Goal: Find contact information: Find contact information

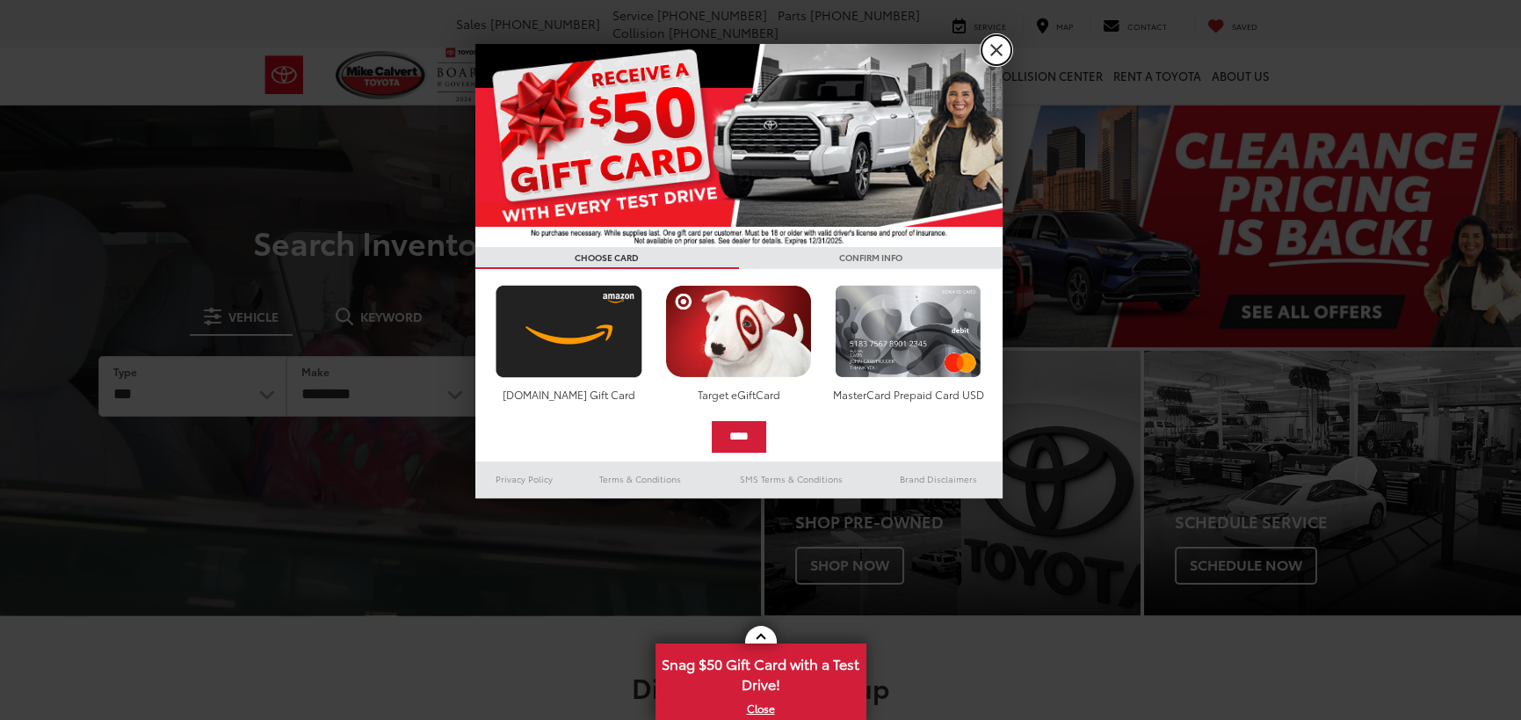
click at [990, 45] on link "X" at bounding box center [996, 50] width 30 height 30
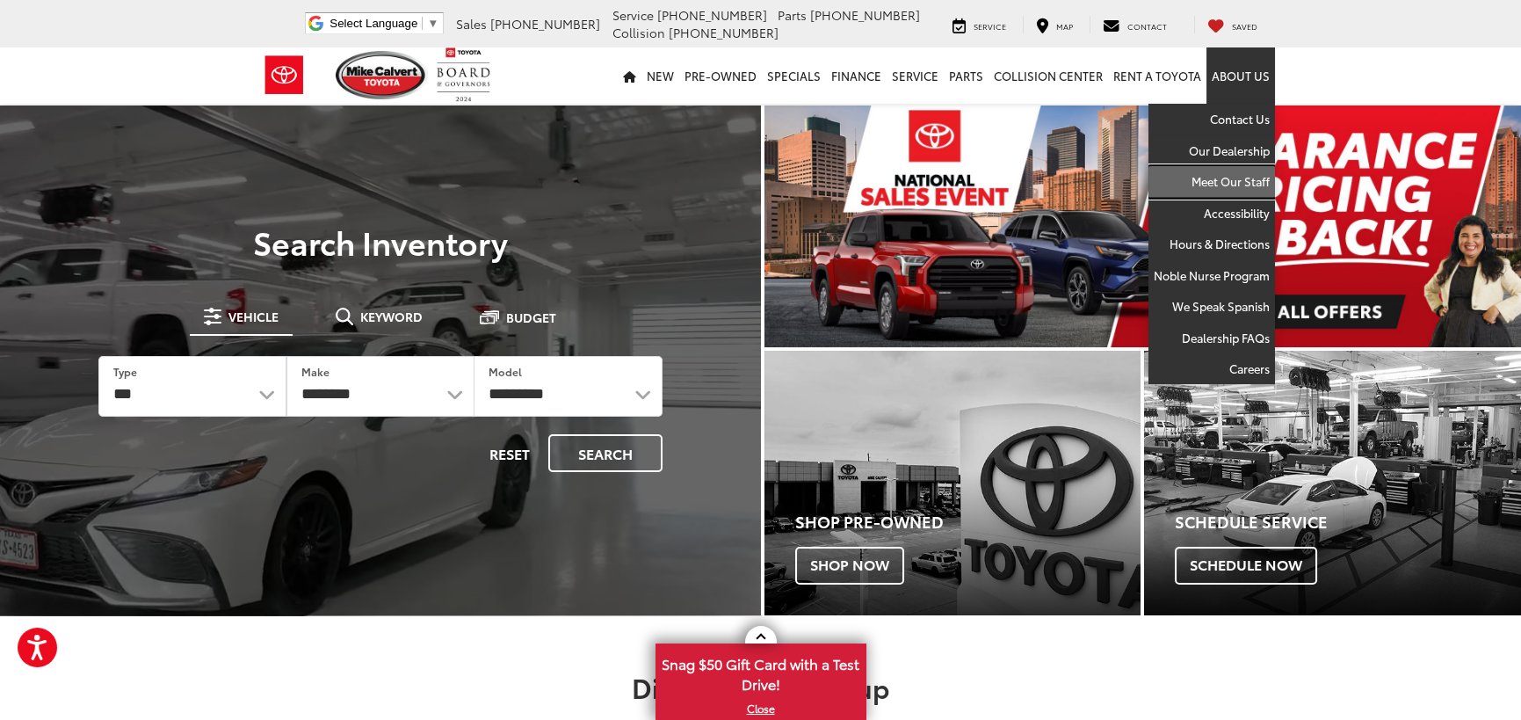
click at [1236, 178] on link "Meet Our Staff" at bounding box center [1211, 182] width 127 height 32
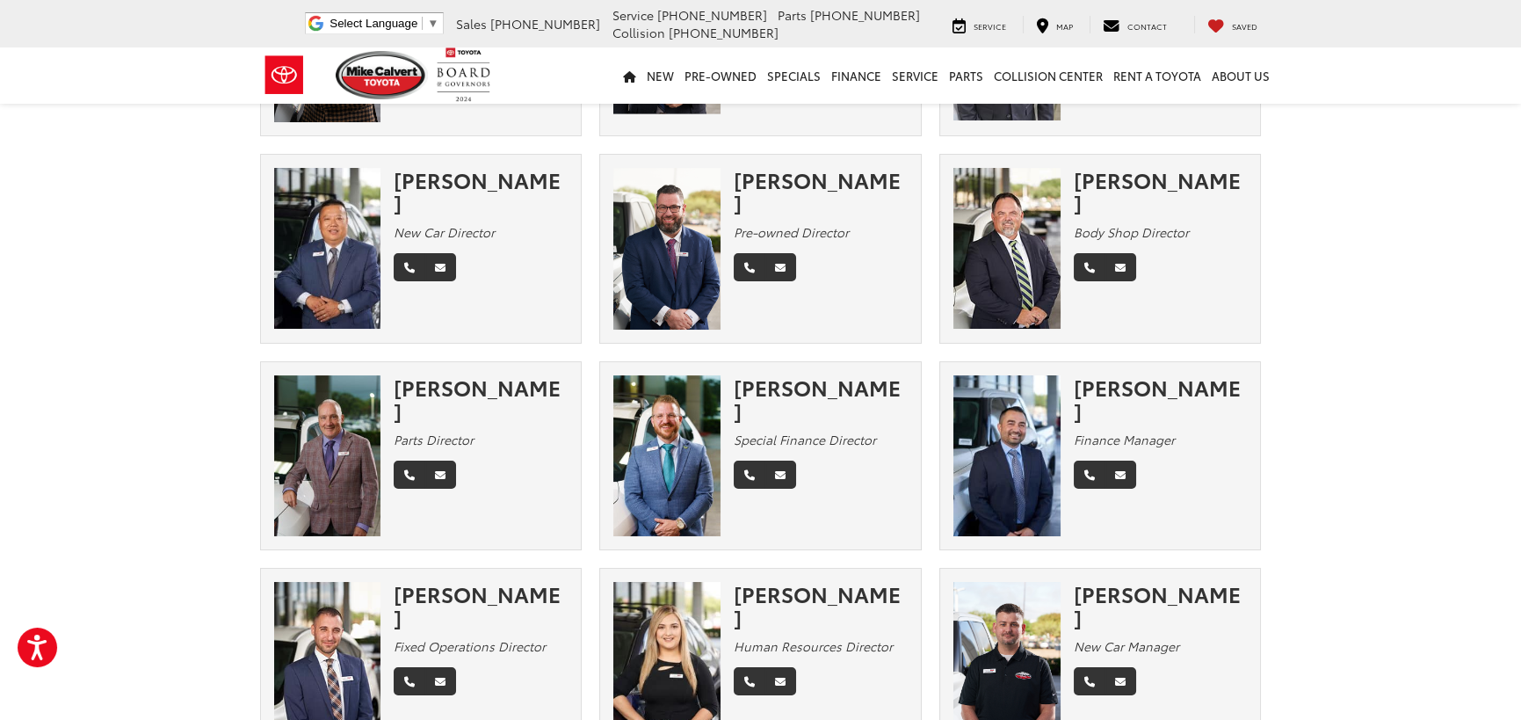
scroll to position [88, 0]
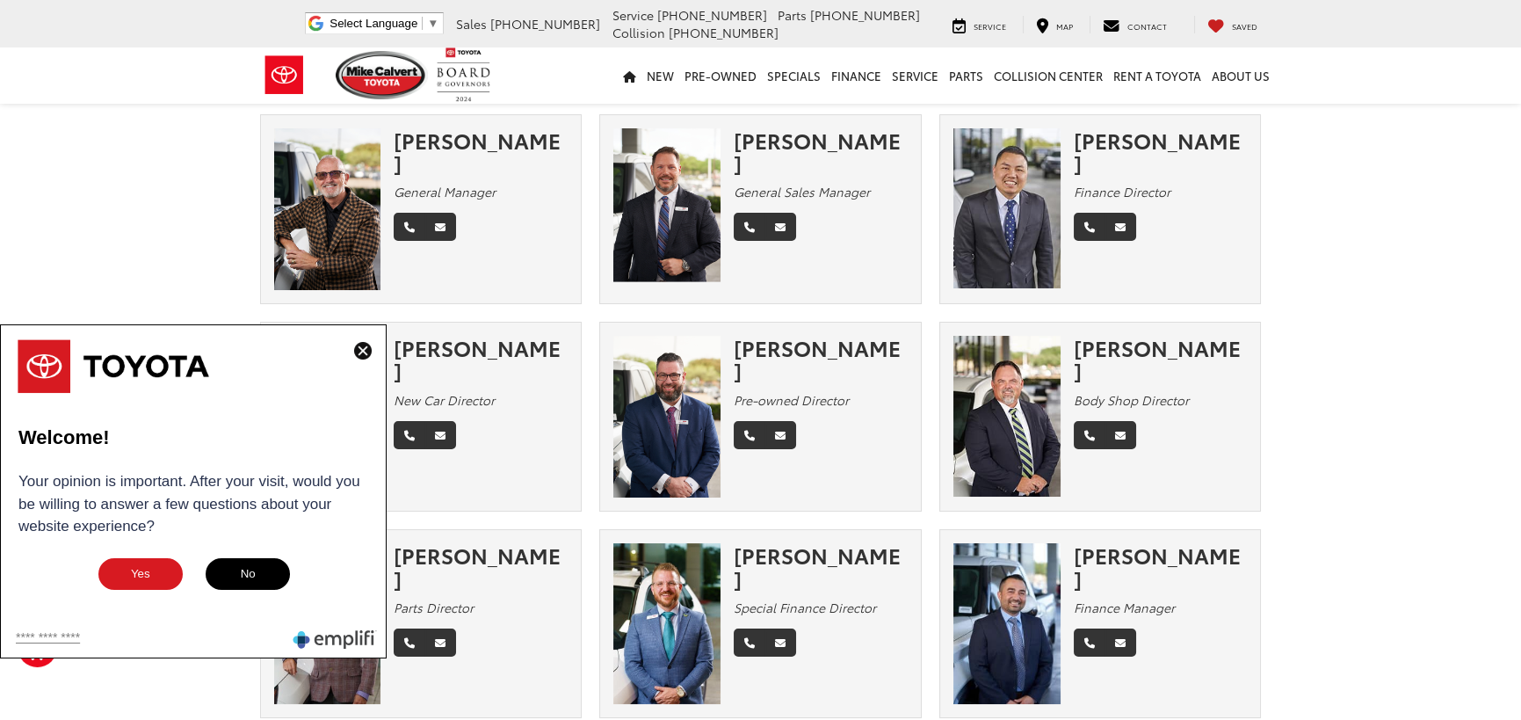
click at [360, 348] on img at bounding box center [363, 351] width 18 height 18
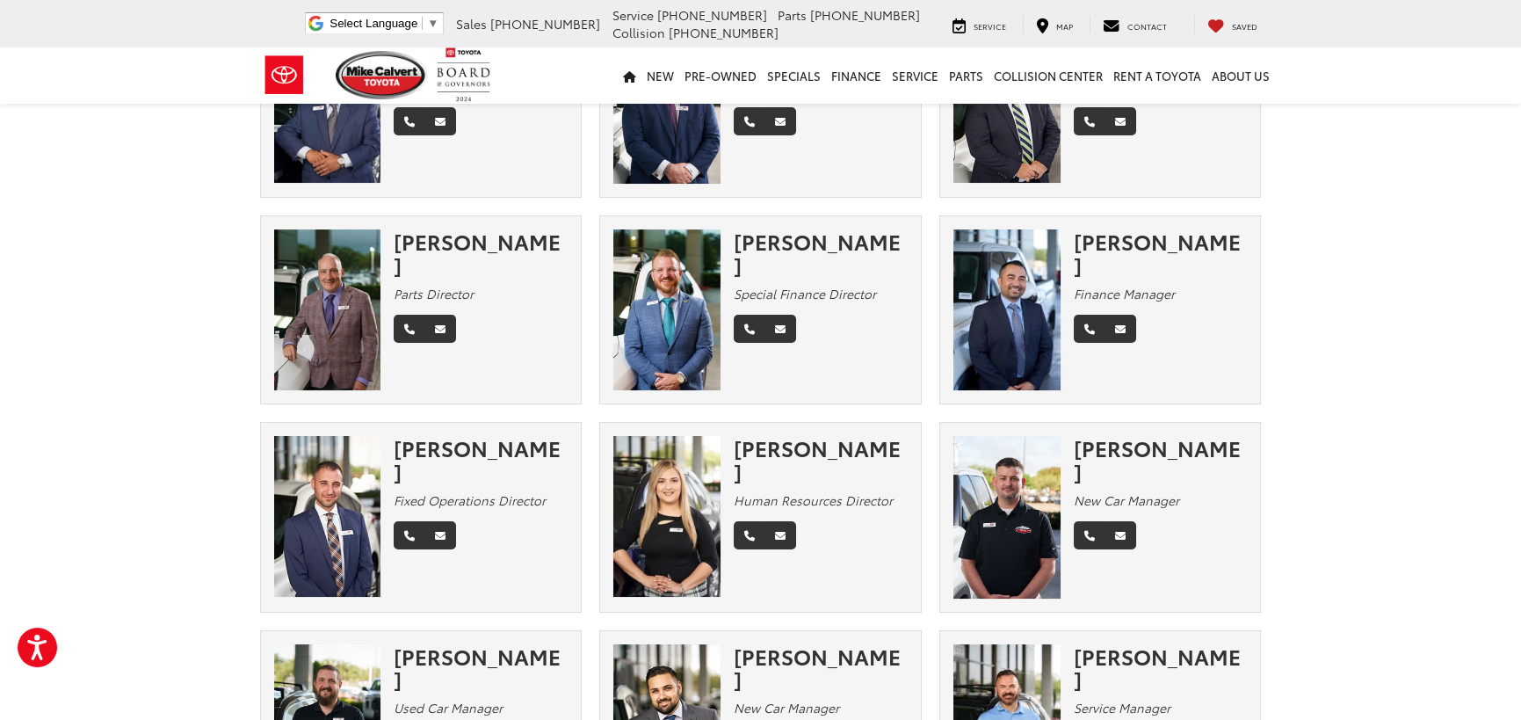
scroll to position [0, 0]
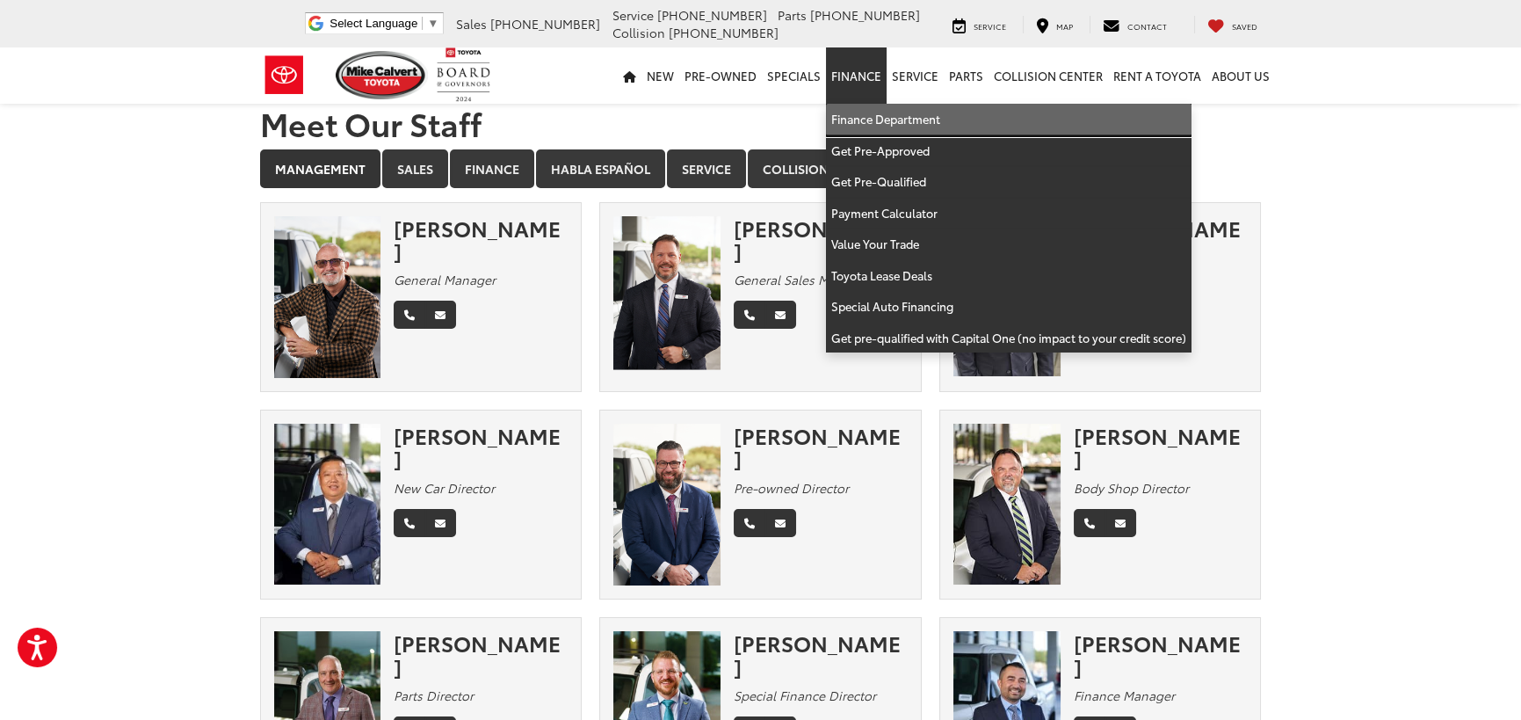
drag, startPoint x: 852, startPoint y: 119, endPoint x: 1339, endPoint y: 161, distance: 488.6
click at [852, 119] on link "Finance Department" at bounding box center [1009, 120] width 366 height 32
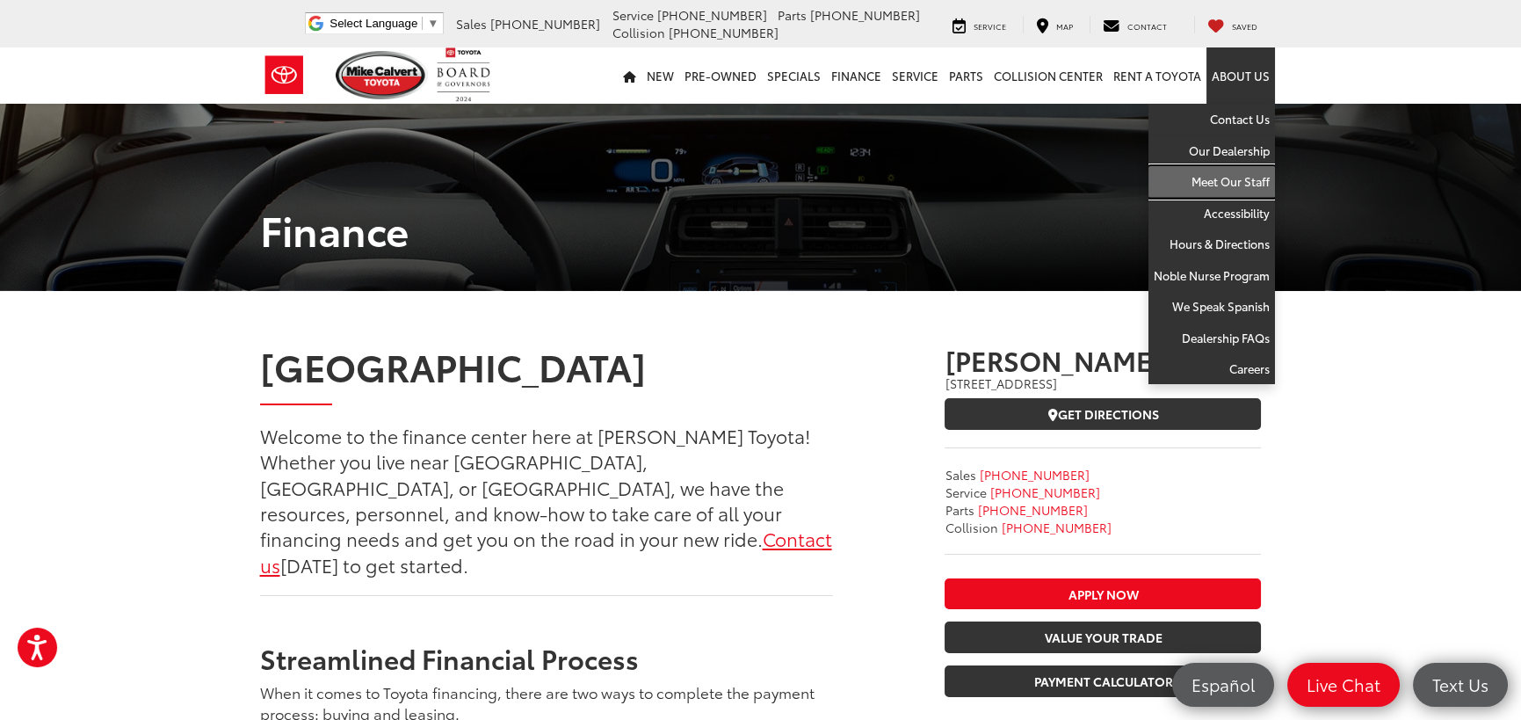
click at [1228, 178] on link "Meet Our Staff" at bounding box center [1211, 182] width 127 height 32
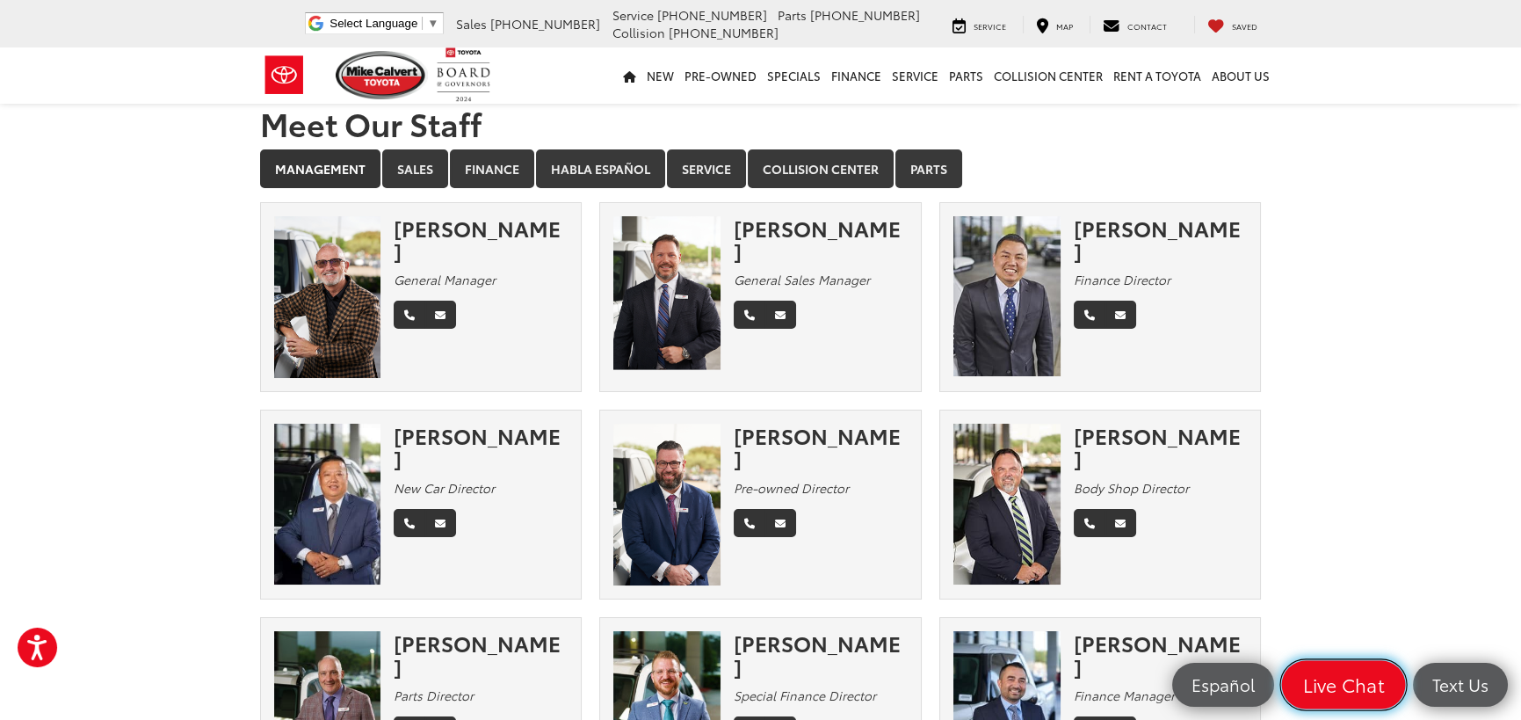
click at [1329, 684] on span "Live Chat" at bounding box center [1343, 684] width 100 height 25
